Goal: Browse casually

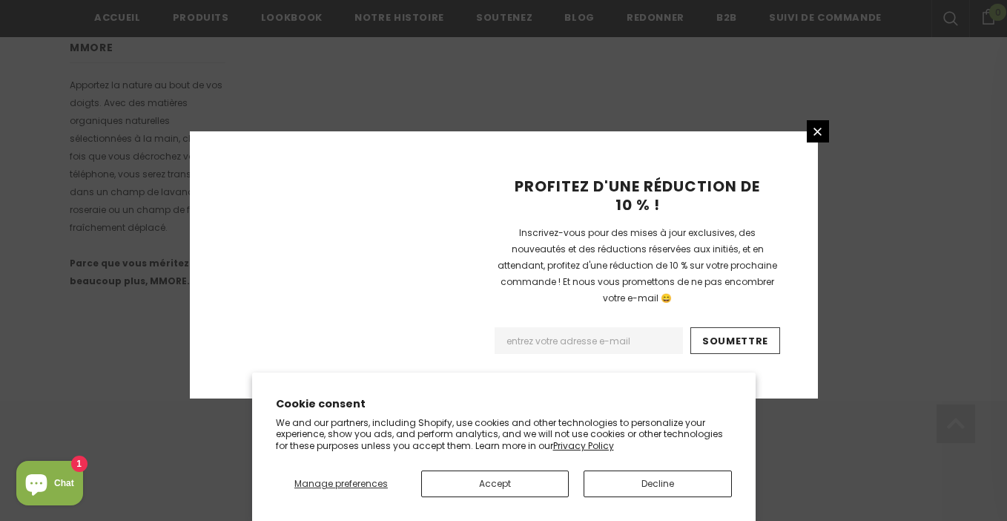
scroll to position [1035, 0]
